Goal: Entertainment & Leisure: Browse casually

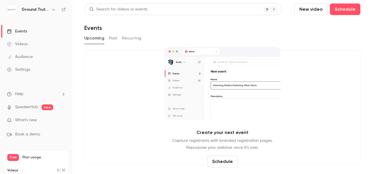
click at [54, 8] on icon "button" at bounding box center [53, 9] width 5 height 5
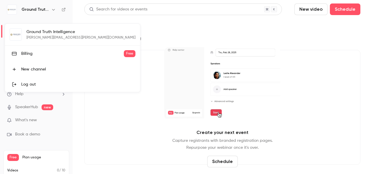
click at [114, 81] on div at bounding box center [186, 87] width 372 height 174
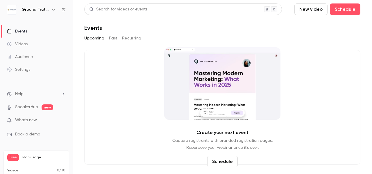
click at [26, 44] on div "Videos" at bounding box center [17, 44] width 21 height 6
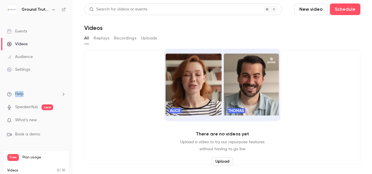
click at [28, 91] on li "Help" at bounding box center [36, 94] width 59 height 6
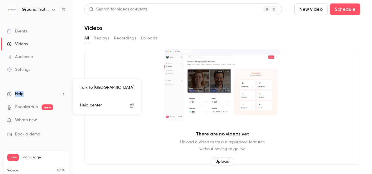
click at [97, 87] on link "Talk to [GEOGRAPHIC_DATA]" at bounding box center [107, 87] width 64 height 15
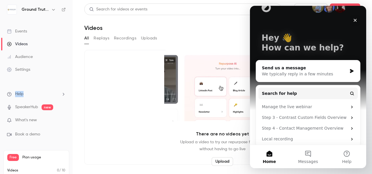
scroll to position [19, 0]
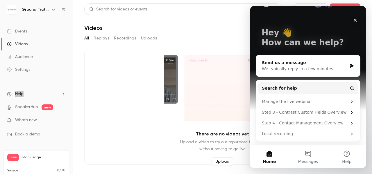
click at [353, 20] on icon "Close" at bounding box center [354, 20] width 5 height 5
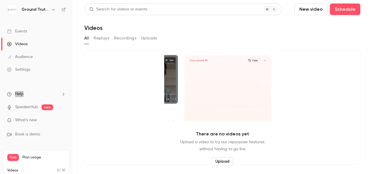
scroll to position [0, 0]
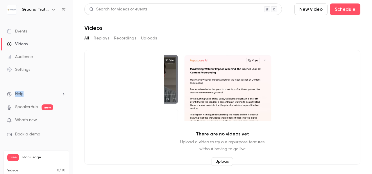
click at [105, 41] on button "Replays" at bounding box center [101, 38] width 16 height 9
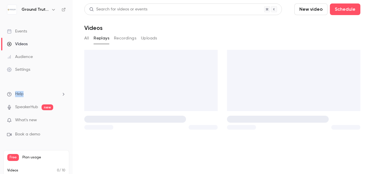
click at [118, 39] on button "Recordings" at bounding box center [125, 38] width 22 height 9
click at [154, 37] on button "Uploads" at bounding box center [149, 38] width 16 height 9
